Goal: Task Accomplishment & Management: Complete application form

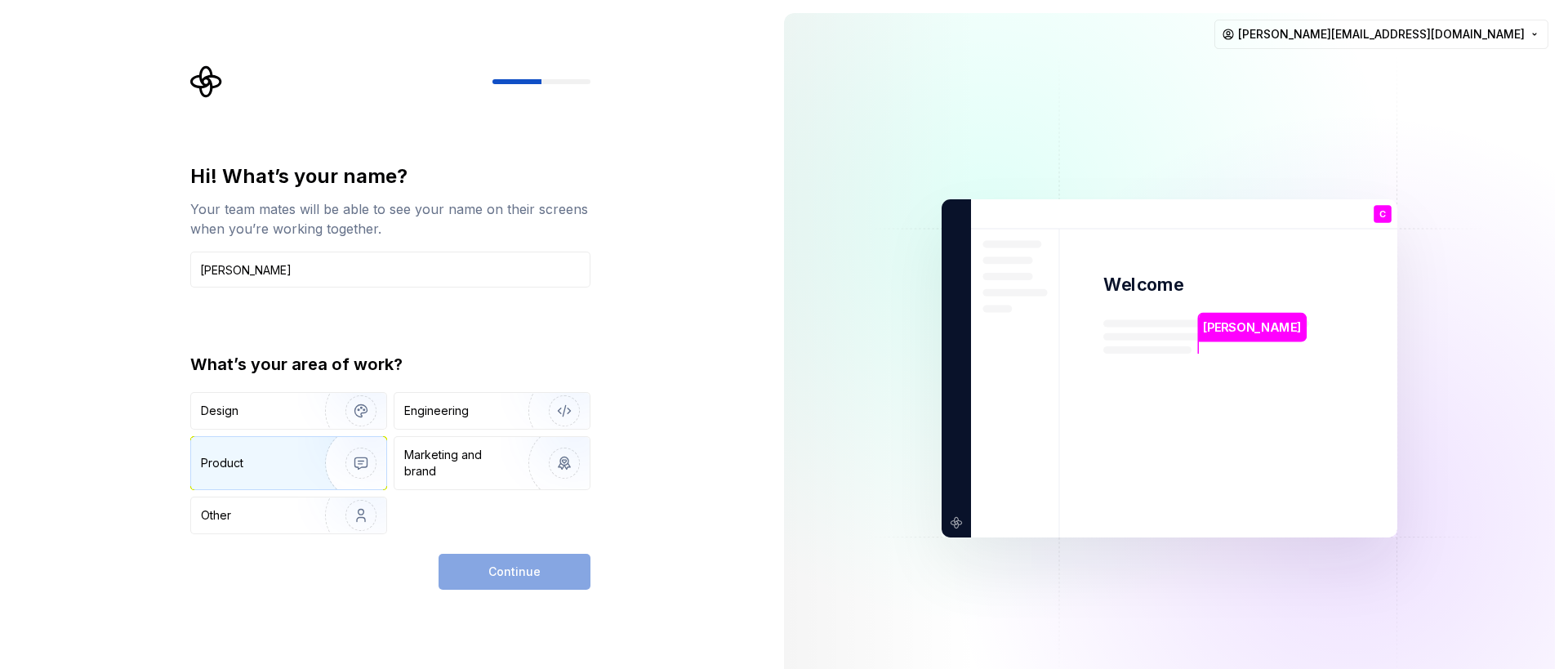
type input "Chuck"
click at [213, 467] on div "Product" at bounding box center [222, 463] width 43 height 16
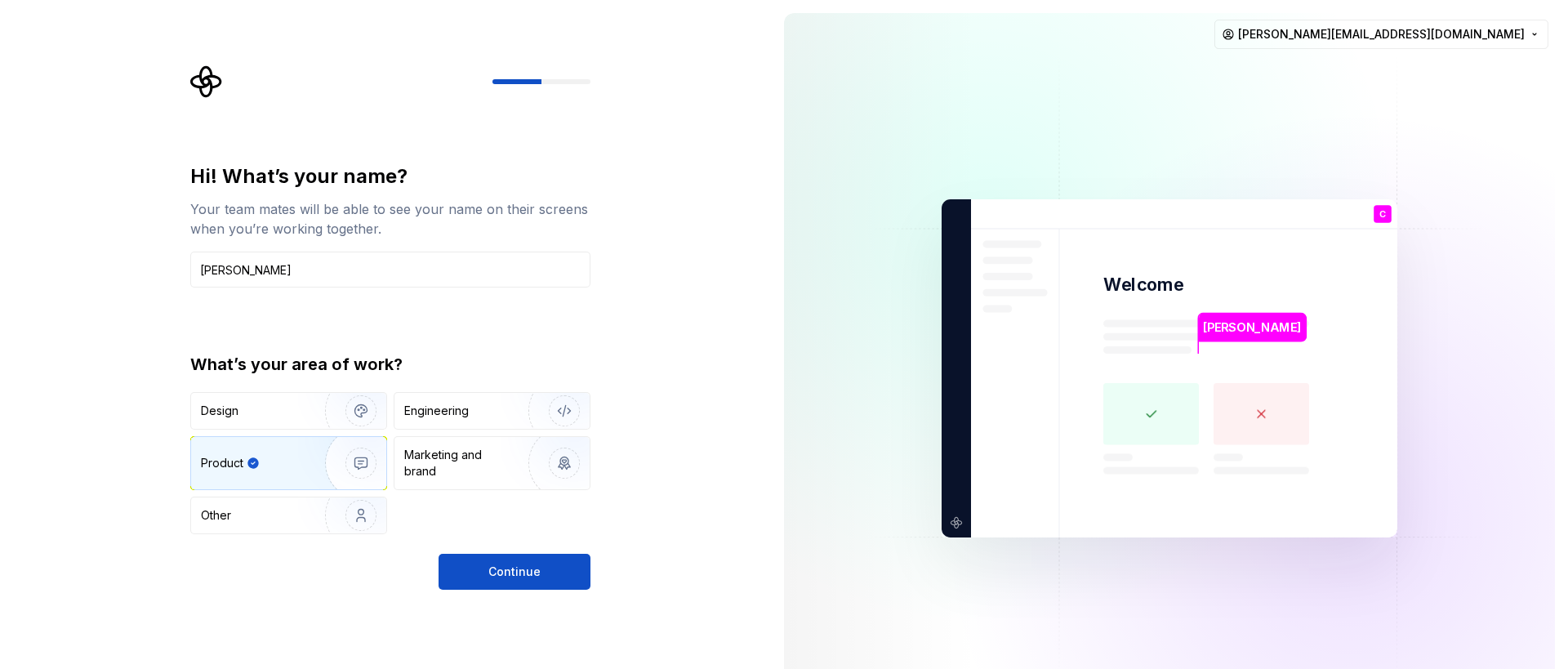
click at [520, 568] on span "Continue" at bounding box center [514, 572] width 52 height 16
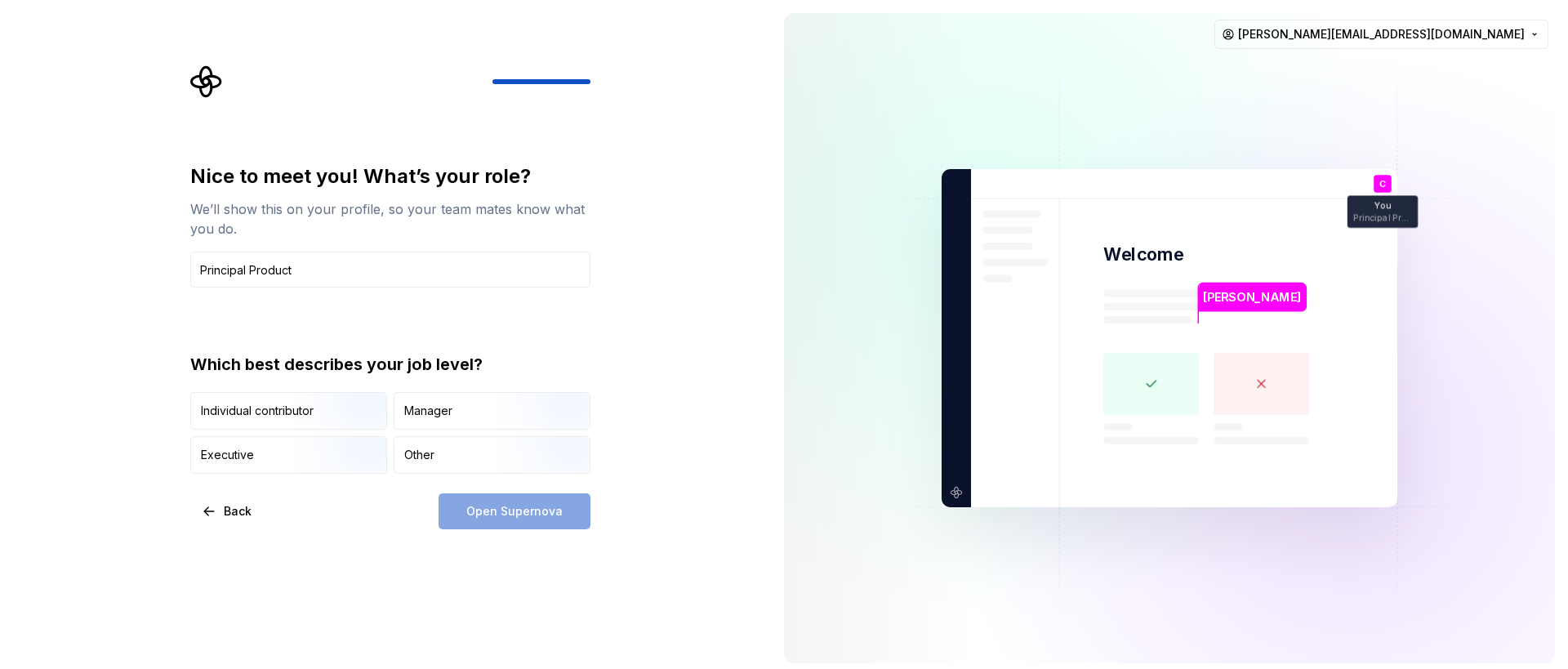
type input "Principal Product"
type input "Product Manager"
type input "PM"
click at [326, 411] on img "button" at bounding box center [347, 431] width 104 height 109
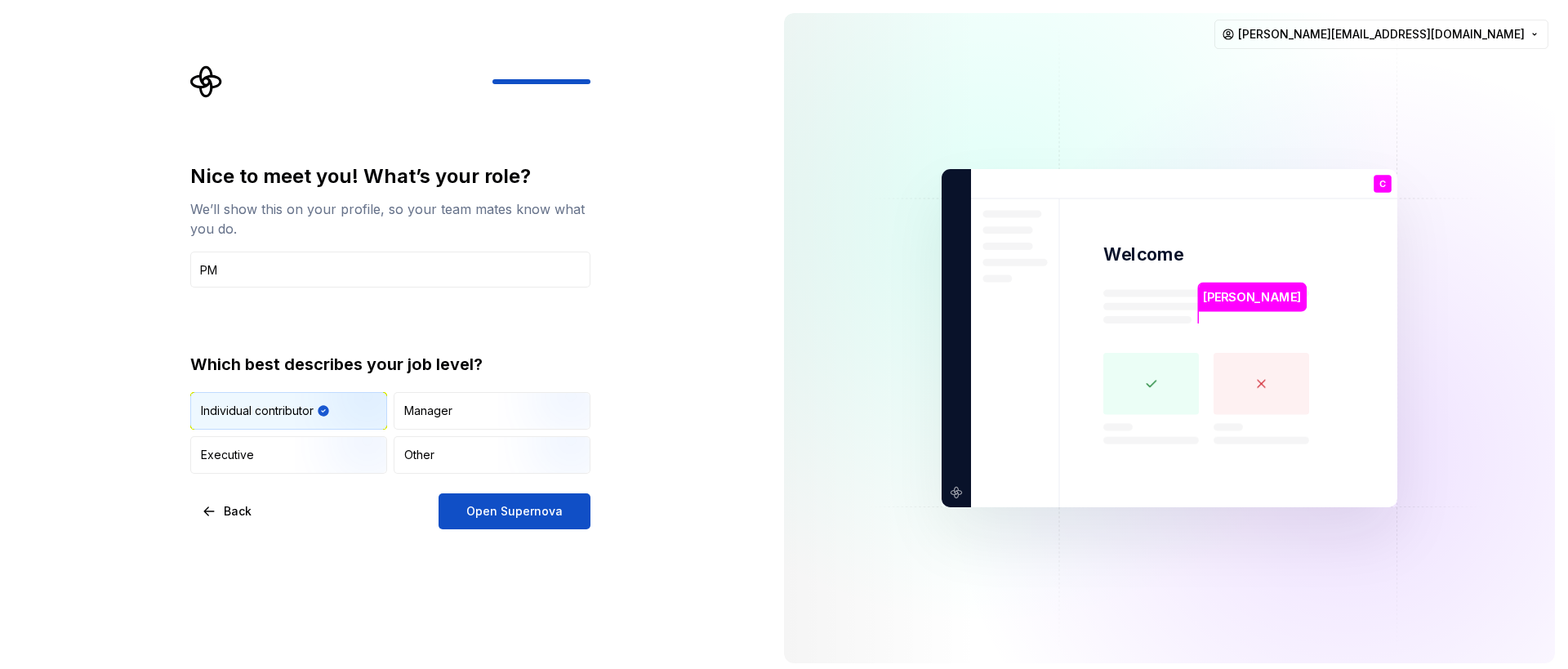
click at [525, 516] on span "Open Supernova" at bounding box center [514, 511] width 97 height 16
